Goal: Information Seeking & Learning: Learn about a topic

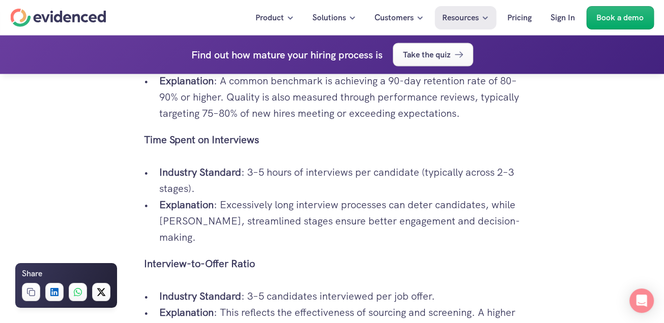
scroll to position [1881, 0]
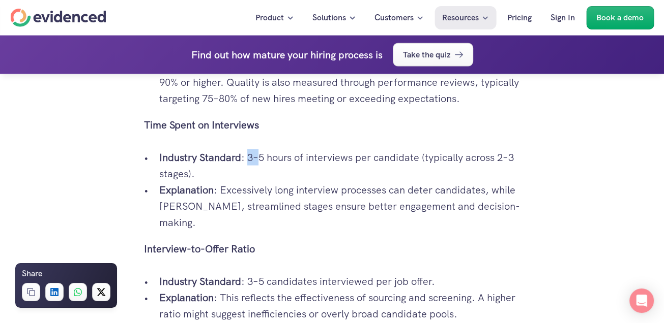
drag, startPoint x: 246, startPoint y: 139, endPoint x: 256, endPoint y: 139, distance: 10.2
click at [256, 150] on p "Industry Standard : 3–5 hours of interviews per candidate (typically across 2–3…" at bounding box center [339, 166] width 361 height 33
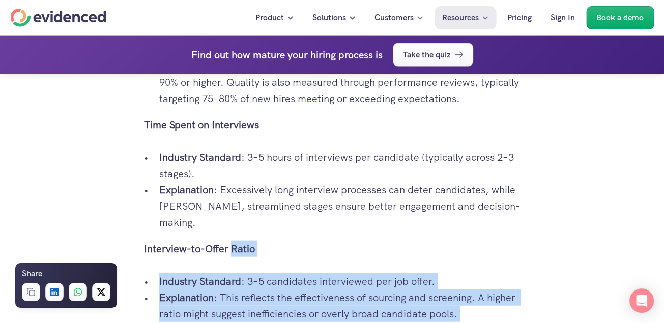
drag, startPoint x: 143, startPoint y: 213, endPoint x: 232, endPoint y: 211, distance: 88.5
drag, startPoint x: 232, startPoint y: 211, endPoint x: 258, endPoint y: 216, distance: 26.3
click at [258, 241] on p "Interview-to-Offer Ratio" at bounding box center [332, 249] width 376 height 16
click at [256, 241] on p "Interview-to-Offer Ratio" at bounding box center [332, 249] width 376 height 16
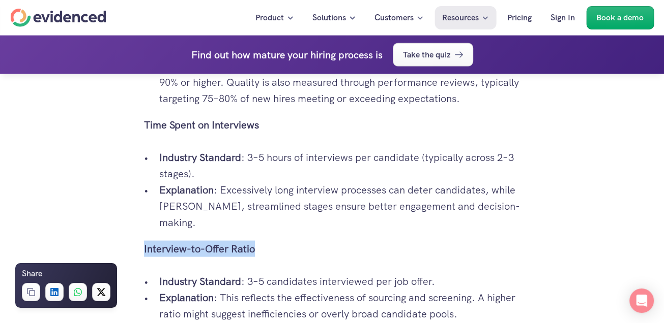
drag, startPoint x: 144, startPoint y: 215, endPoint x: 256, endPoint y: 217, distance: 111.9
click at [256, 241] on p "Interview-to-Offer Ratio" at bounding box center [332, 249] width 376 height 16
copy strong "Interview-to-Offer Ratio"
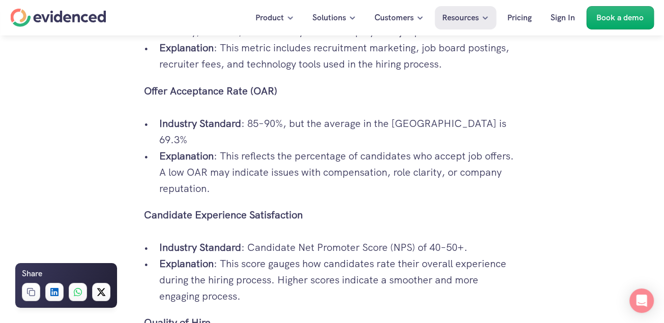
scroll to position [1526, 0]
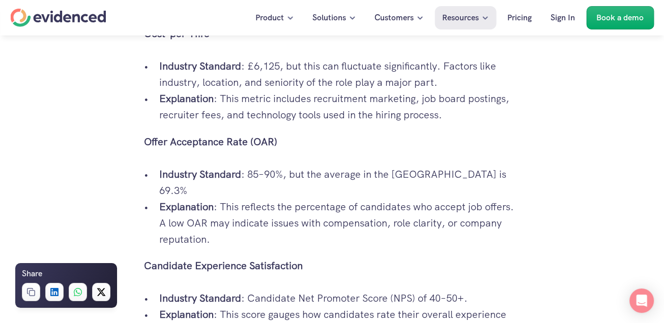
drag, startPoint x: 144, startPoint y: 142, endPoint x: 280, endPoint y: 141, distance: 135.8
click at [280, 141] on p "Offer Acceptance Rate (OAR)" at bounding box center [332, 141] width 376 height 16
copy strong "Offer Acceptance Rate (OAR)"
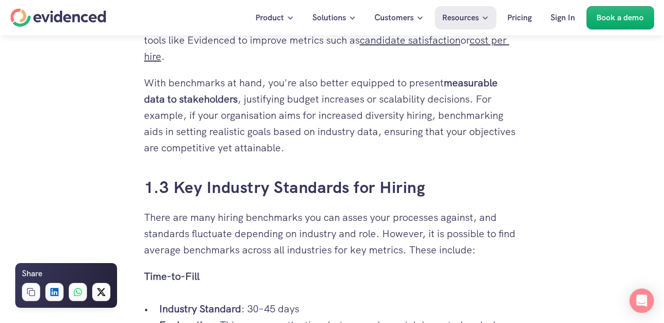
scroll to position [864, 0]
